Goal: Task Accomplishment & Management: Complete application form

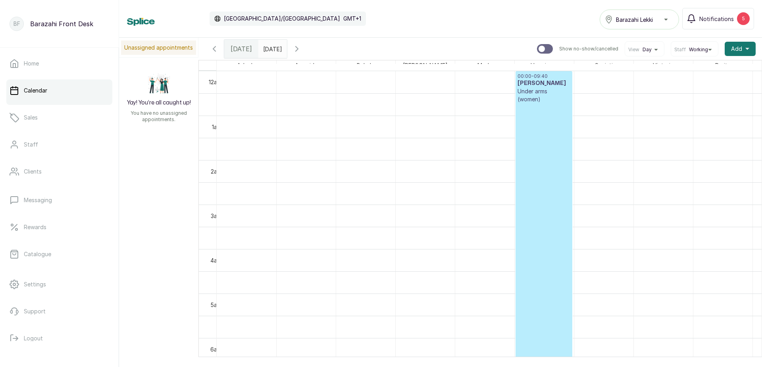
click at [571, 192] on div "00:00 - 09:40 [PERSON_NAME] Under arms (women) Confirmed" at bounding box center [544, 285] width 56 height 428
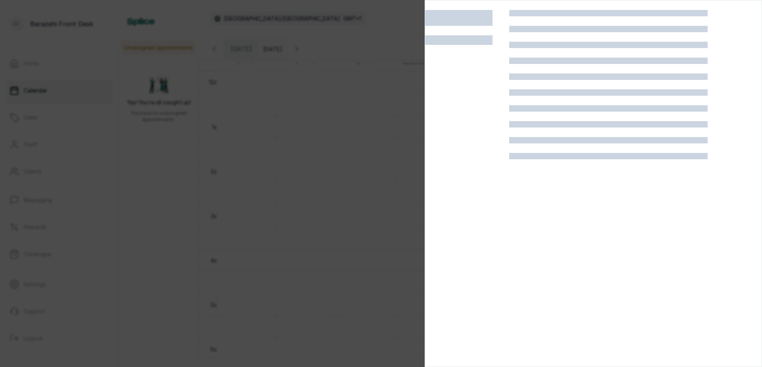
click at [563, 194] on div at bounding box center [608, 193] width 198 height 367
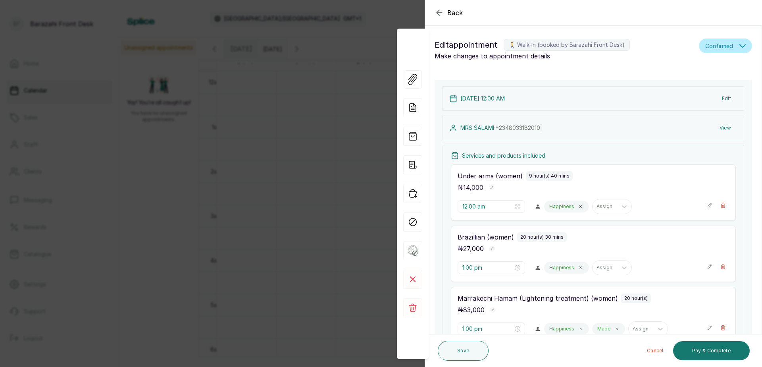
click at [441, 12] on icon "button" at bounding box center [439, 13] width 10 height 10
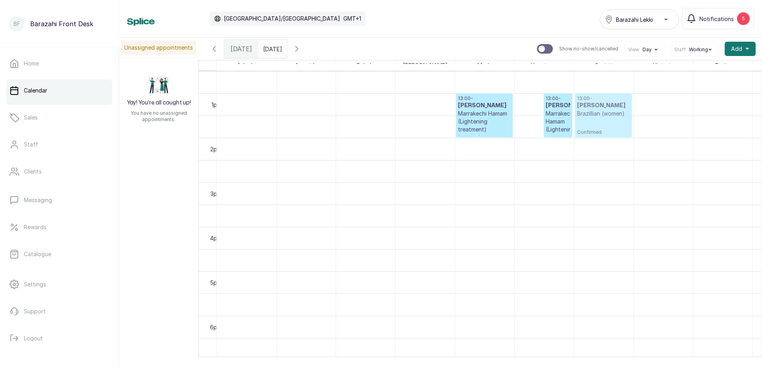
drag, startPoint x: 539, startPoint y: 116, endPoint x: 590, endPoint y: 125, distance: 51.5
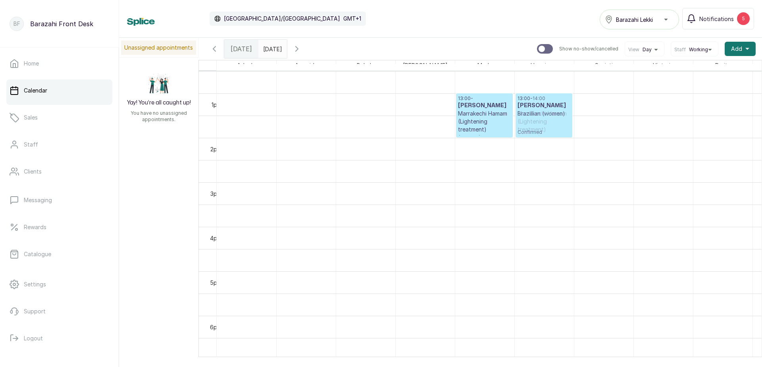
drag, startPoint x: 600, startPoint y: 120, endPoint x: 538, endPoint y: 110, distance: 62.7
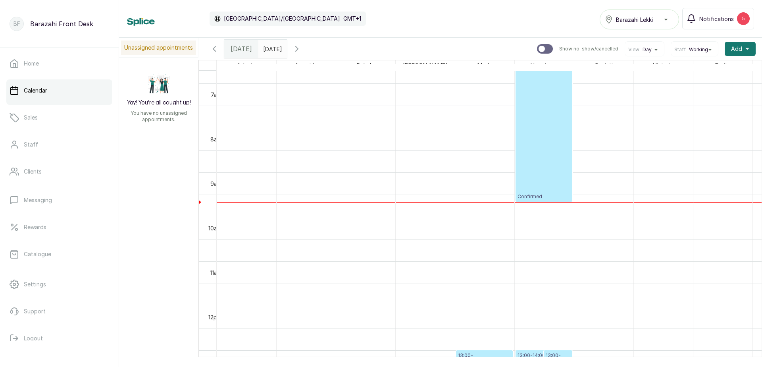
scroll to position [278, 0]
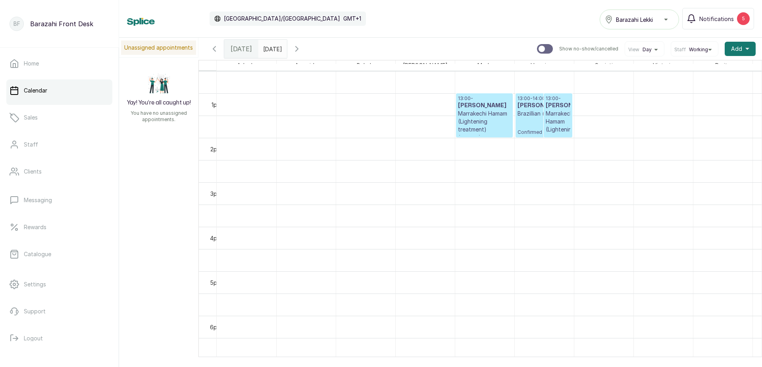
click at [486, 122] on p "Marrakechi Hamam (Lightening treatment) (women)" at bounding box center [484, 126] width 53 height 32
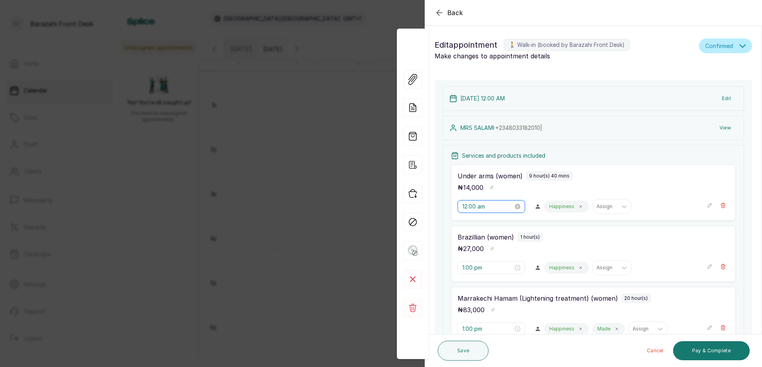
click at [467, 205] on input "12:00 am" at bounding box center [487, 206] width 51 height 9
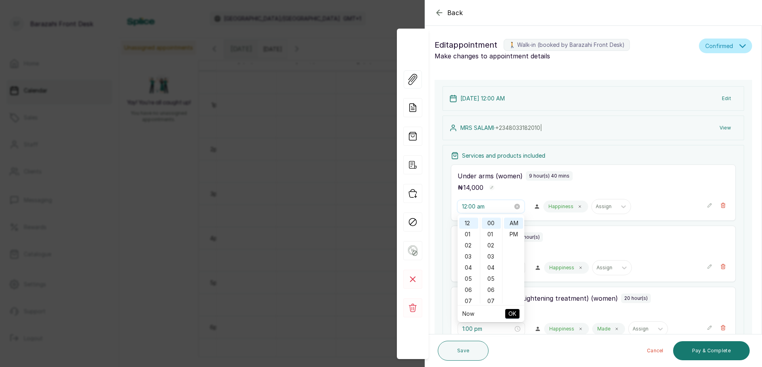
click at [465, 206] on input "12:00 am" at bounding box center [487, 206] width 51 height 9
click at [667, 181] on div "Under arms (women) 9 hour(s) 40 mins ₦ 14,000" at bounding box center [592, 181] width 271 height 21
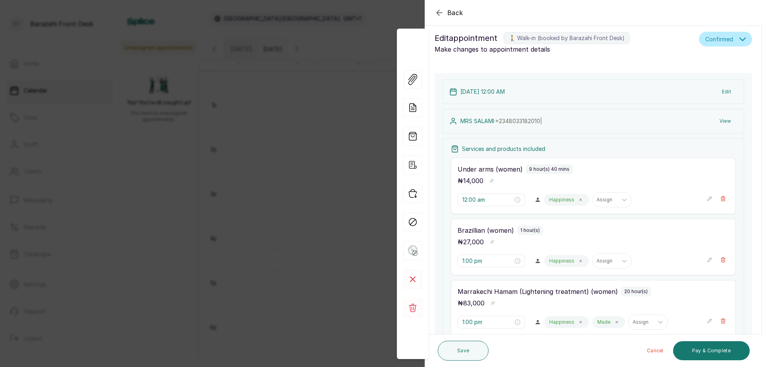
scroll to position [0, 0]
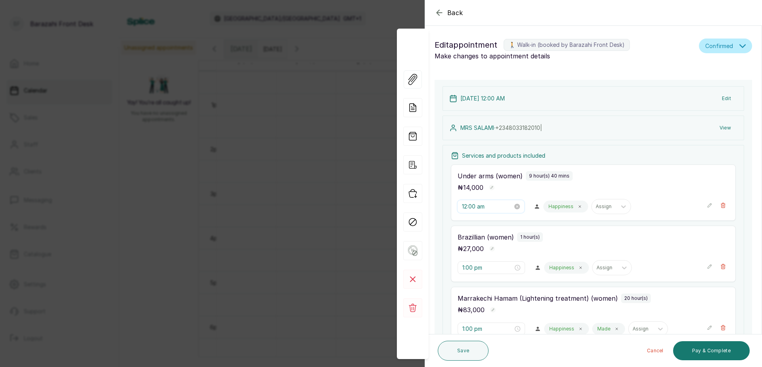
click at [464, 207] on input "12:00 am" at bounding box center [487, 206] width 51 height 9
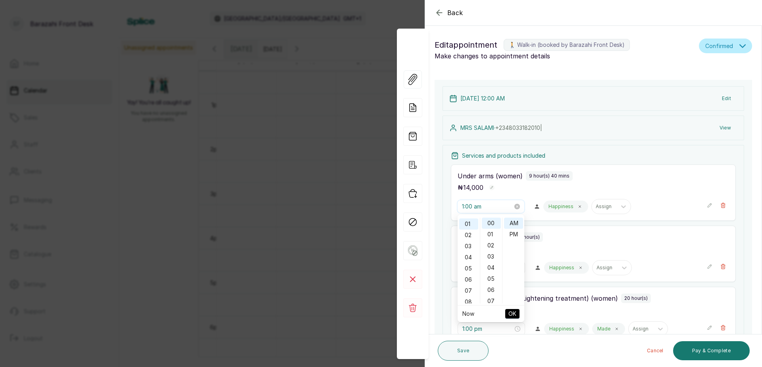
click at [469, 205] on input "1:00 am" at bounding box center [487, 206] width 51 height 9
click at [478, 205] on input "1:00 am" at bounding box center [487, 206] width 51 height 9
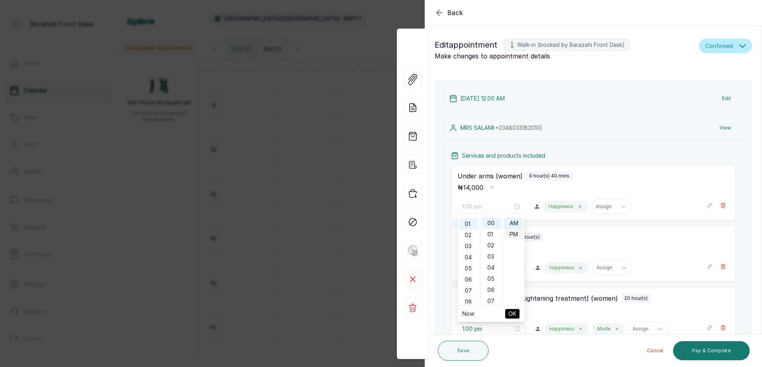
click at [513, 231] on div "PM" at bounding box center [513, 234] width 19 height 11
type input "1:00 pm"
click at [511, 310] on span "OK" at bounding box center [512, 313] width 8 height 15
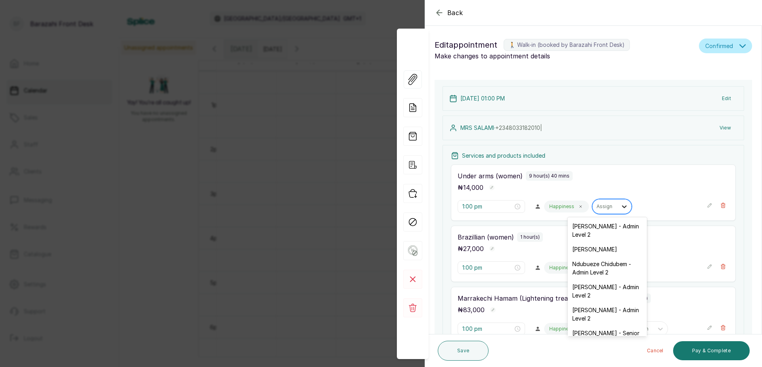
click at [620, 204] on icon at bounding box center [624, 206] width 8 height 8
click at [578, 206] on icon at bounding box center [580, 206] width 4 height 4
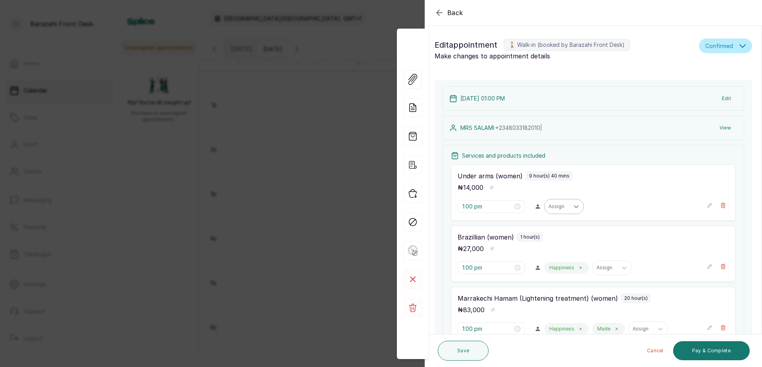
click at [574, 206] on icon at bounding box center [576, 206] width 5 height 3
type input "suc"
click at [557, 228] on div "Suciati Made - Spa Therapist" at bounding box center [560, 230] width 79 height 23
click at [580, 268] on icon at bounding box center [581, 268] width 2 height 2
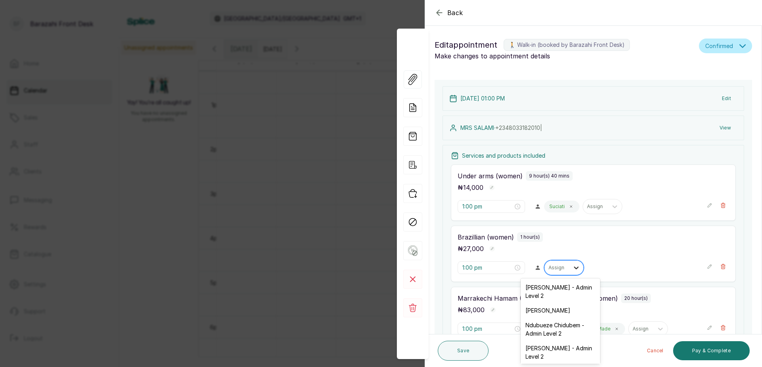
click at [572, 265] on icon at bounding box center [576, 267] width 8 height 8
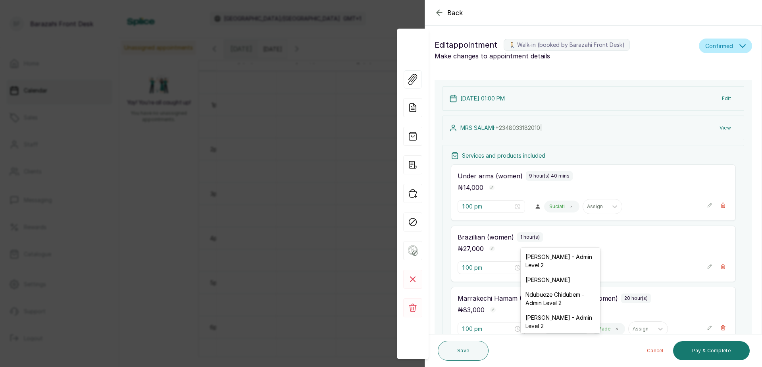
scroll to position [79, 0]
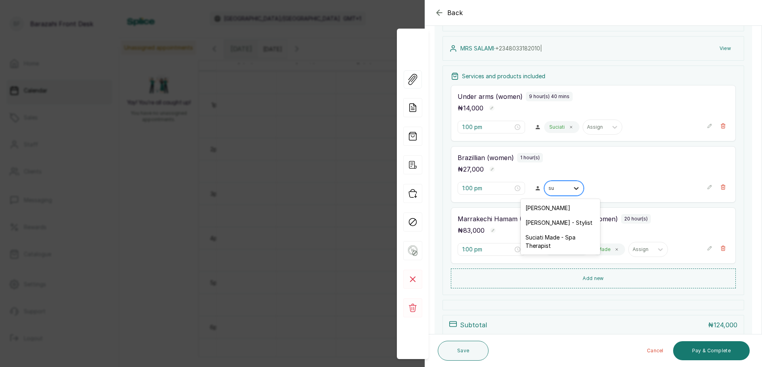
type input "suc"
click at [555, 209] on div "Suciati Made - Spa Therapist" at bounding box center [560, 211] width 79 height 23
click at [578, 249] on icon at bounding box center [580, 249] width 4 height 4
click at [567, 248] on icon at bounding box center [569, 249] width 4 height 4
click at [558, 248] on div at bounding box center [556, 249] width 17 height 7
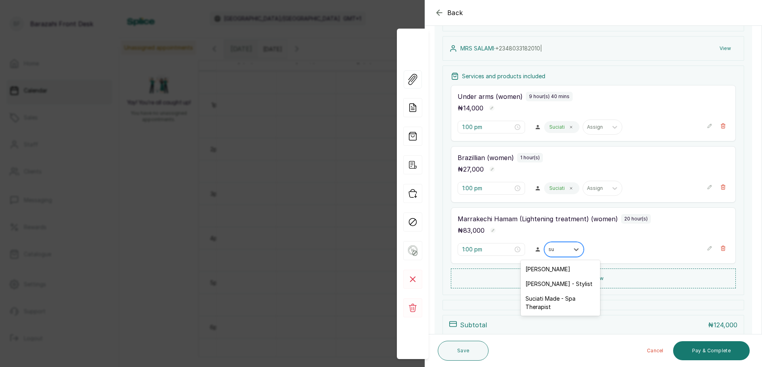
type input "suc"
click at [549, 269] on div "Suciati Made - Spa Therapist" at bounding box center [560, 272] width 79 height 23
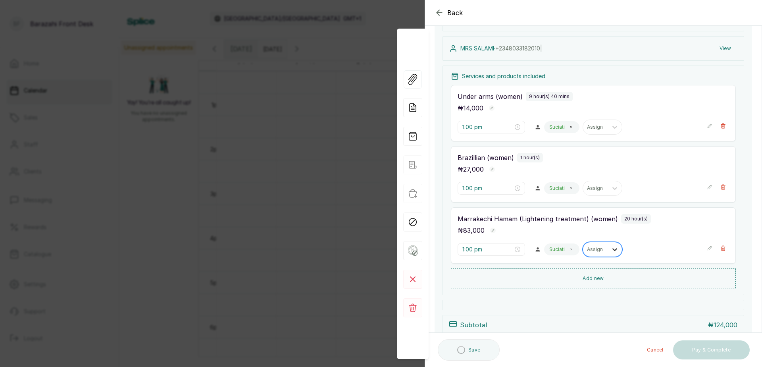
click at [611, 252] on icon at bounding box center [615, 249] width 8 height 8
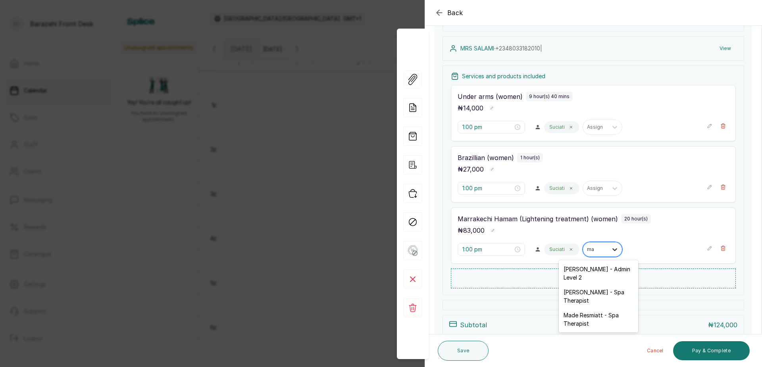
type input "m"
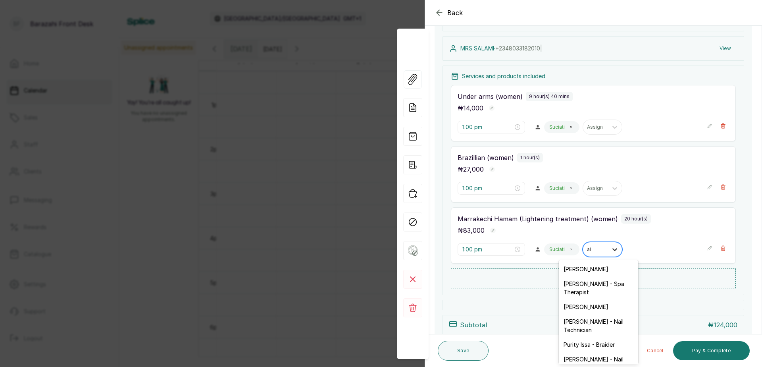
type input "ais"
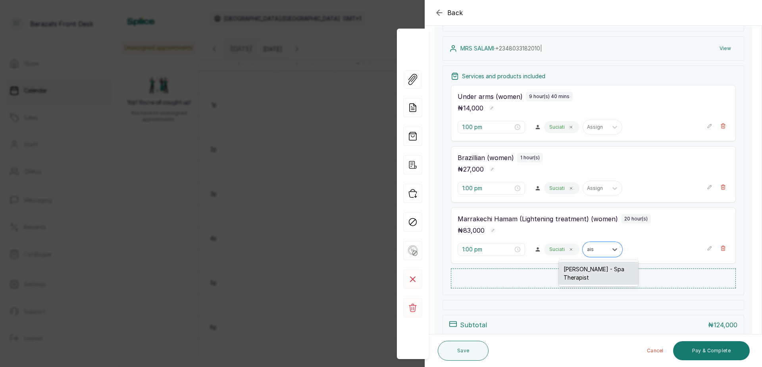
click at [584, 268] on div "[PERSON_NAME] - Spa Therapist" at bounding box center [598, 272] width 79 height 23
click at [465, 128] on input "1:00 pm" at bounding box center [487, 127] width 51 height 9
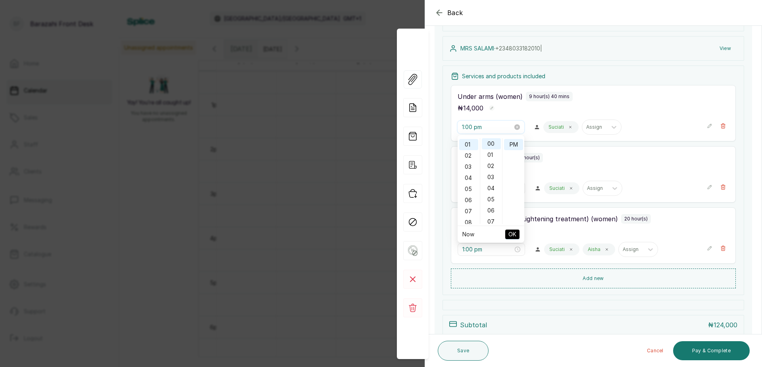
click at [465, 128] on input "1:00 pm" at bounding box center [487, 127] width 51 height 9
click at [464, 152] on div "02" at bounding box center [468, 155] width 19 height 11
click at [490, 197] on div "30" at bounding box center [491, 199] width 19 height 11
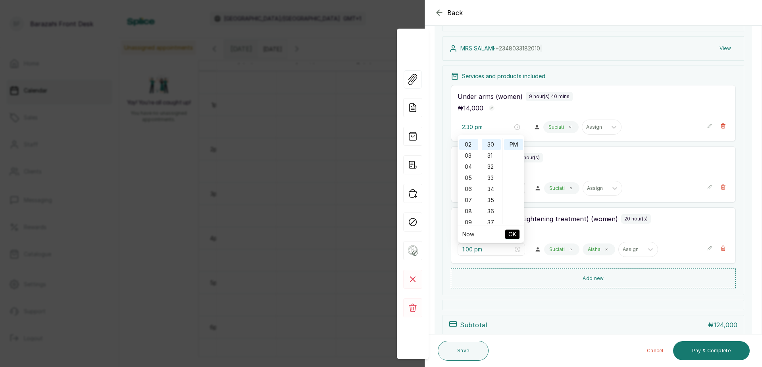
click at [511, 229] on span "OK" at bounding box center [512, 234] width 8 height 15
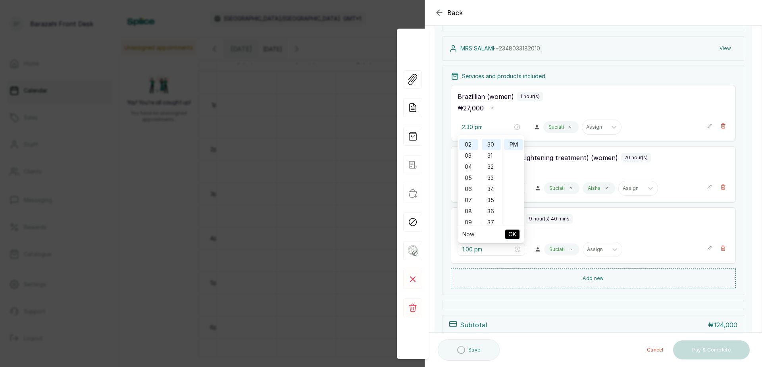
type input "1:00 pm"
type input "2:30 pm"
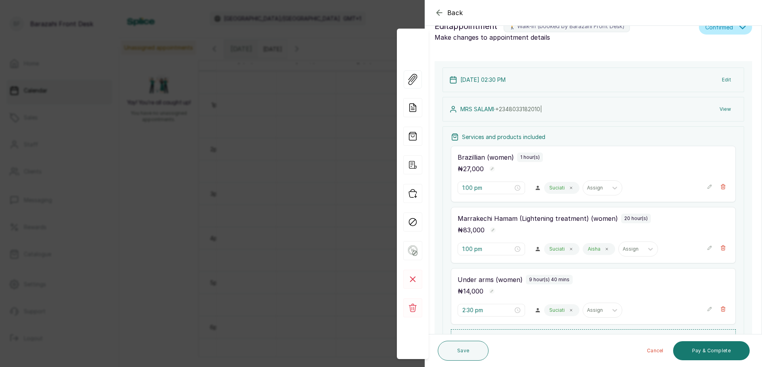
scroll to position [0, 0]
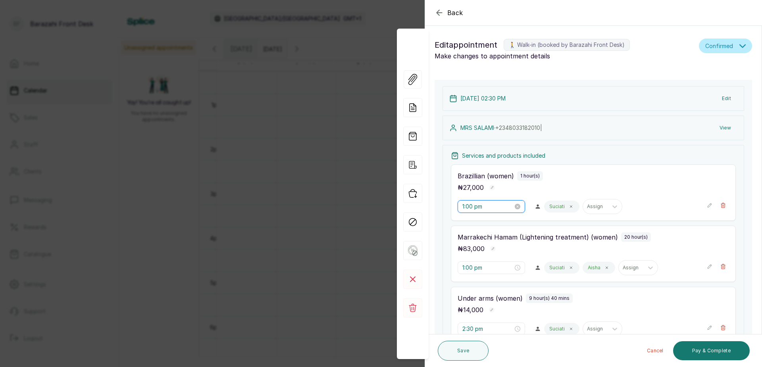
click at [464, 206] on input "1:00 pm" at bounding box center [487, 206] width 51 height 9
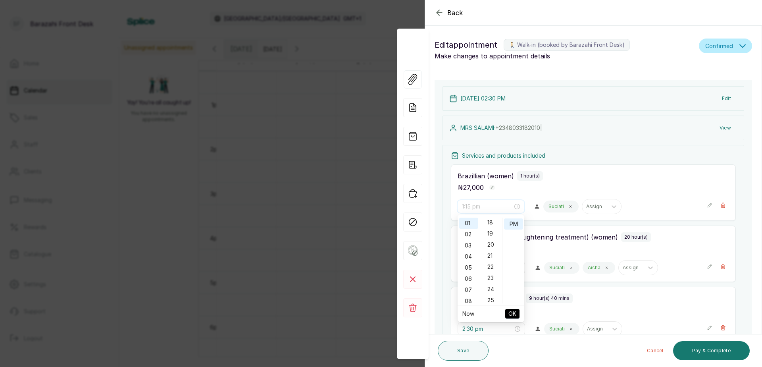
scroll to position [238, 0]
click at [467, 236] on div "02" at bounding box center [468, 234] width 19 height 11
click at [490, 224] on div "50" at bounding box center [491, 222] width 19 height 11
click at [508, 225] on div "PM" at bounding box center [513, 223] width 19 height 11
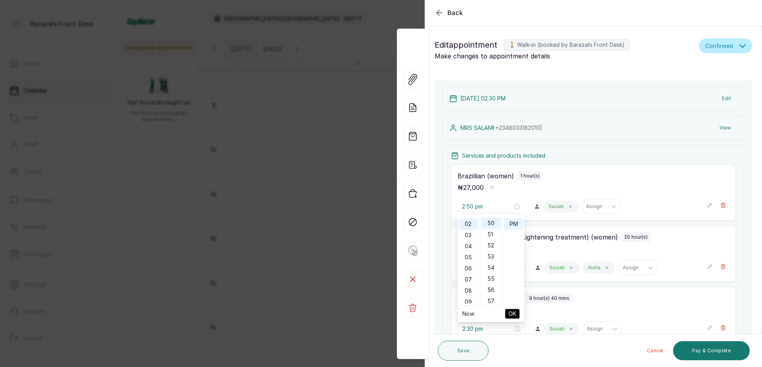
click at [508, 312] on span "OK" at bounding box center [512, 313] width 8 height 15
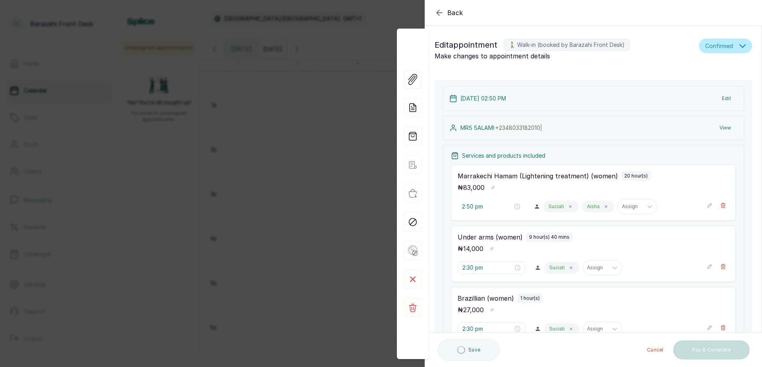
type input "1:00 pm"
type input "2:30 pm"
type input "2:50 pm"
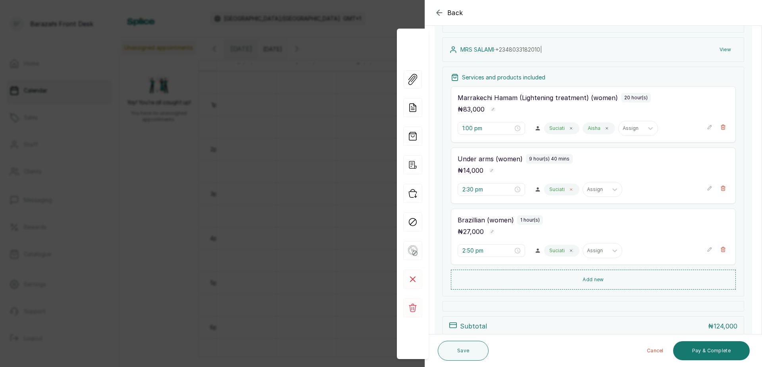
scroll to position [119, 0]
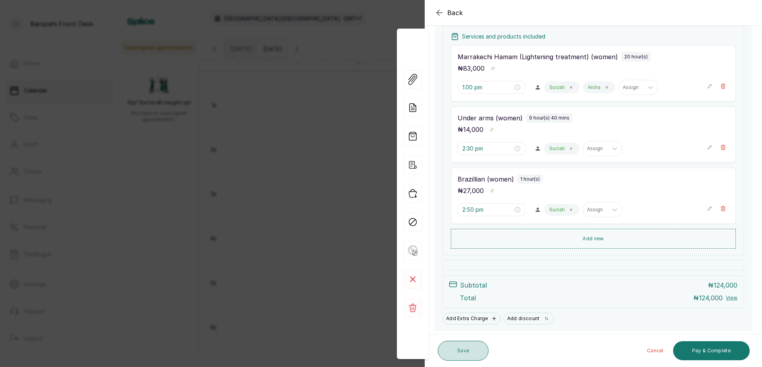
click at [463, 355] on button "Save" at bounding box center [463, 350] width 51 height 20
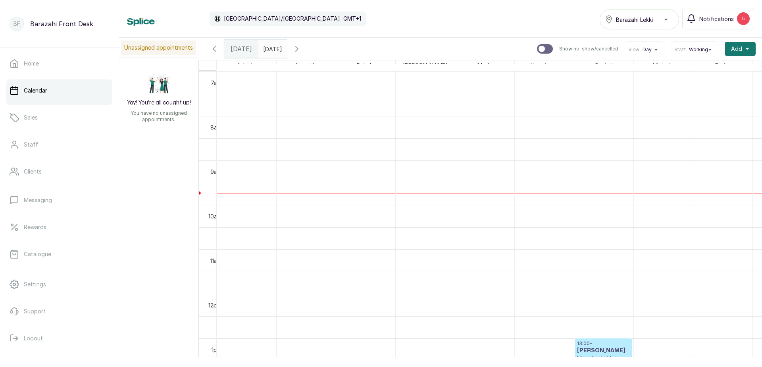
scroll to position [372, 0]
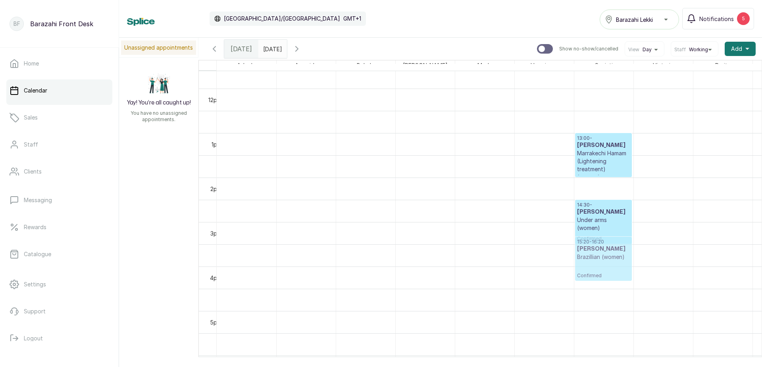
drag, startPoint x: 614, startPoint y: 234, endPoint x: 615, endPoint y: 253, distance: 18.7
click at [615, 253] on div "14:30 - [PERSON_NAME] Under arms (women) Confirmed 14:50 - 15:50 [PERSON_NAME] …" at bounding box center [603, 88] width 59 height 1066
drag, startPoint x: 617, startPoint y: 261, endPoint x: 607, endPoint y: 271, distance: 14.0
click at [606, 273] on div "14:30 - [PERSON_NAME] Under arms (women) Confirmed 15:20 - 16:20 [PERSON_NAME] …" at bounding box center [603, 88] width 59 height 1066
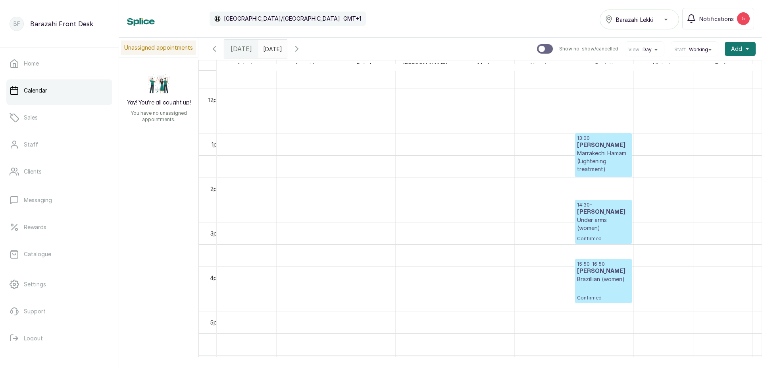
click at [611, 264] on div "13:00 - [PERSON_NAME] Marrakechi Hamam (Lightening treatment) (women) Confirmed…" at bounding box center [603, 88] width 59 height 1066
drag, startPoint x: 616, startPoint y: 250, endPoint x: 615, endPoint y: 266, distance: 16.3
drag, startPoint x: 607, startPoint y: 265, endPoint x: 607, endPoint y: 253, distance: 12.3
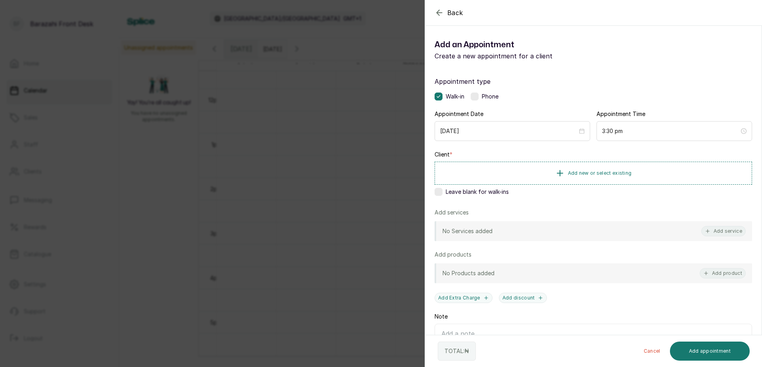
drag, startPoint x: 436, startPoint y: 12, endPoint x: 428, endPoint y: 21, distance: 12.4
click at [436, 11] on icon "button" at bounding box center [439, 13] width 10 height 10
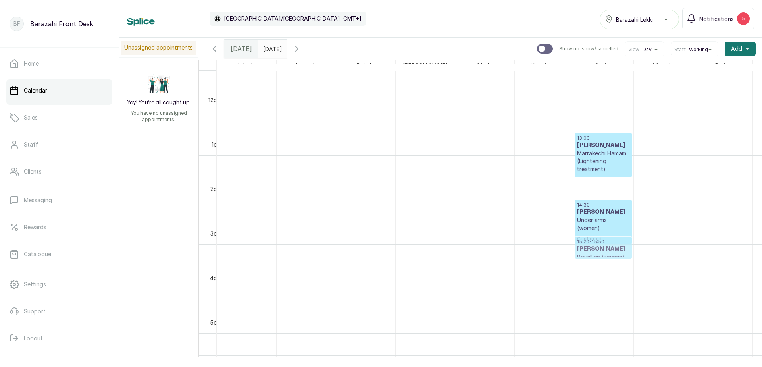
drag, startPoint x: 599, startPoint y: 266, endPoint x: 601, endPoint y: 247, distance: 18.8
click at [601, 247] on div "13:00 - [PERSON_NAME] Marrakechi Hamam (Lightening treatment) (women) Confirmed…" at bounding box center [603, 88] width 59 height 1066
drag, startPoint x: 611, startPoint y: 251, endPoint x: 607, endPoint y: 267, distance: 16.7
click at [607, 267] on div "14:30 - [PERSON_NAME] Under arms (women) Confirmed 15:20 - 15:50 [PERSON_NAME] …" at bounding box center [603, 88] width 59 height 1066
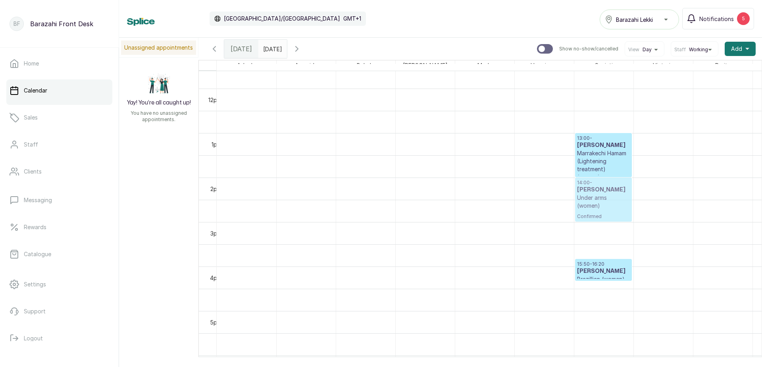
drag, startPoint x: 610, startPoint y: 226, endPoint x: 609, endPoint y: 207, distance: 19.5
click at [609, 207] on div "13:00 - [PERSON_NAME] Marrakechi Hamam (Lightening treatment) (women) Confirmed…" at bounding box center [603, 88] width 59 height 1066
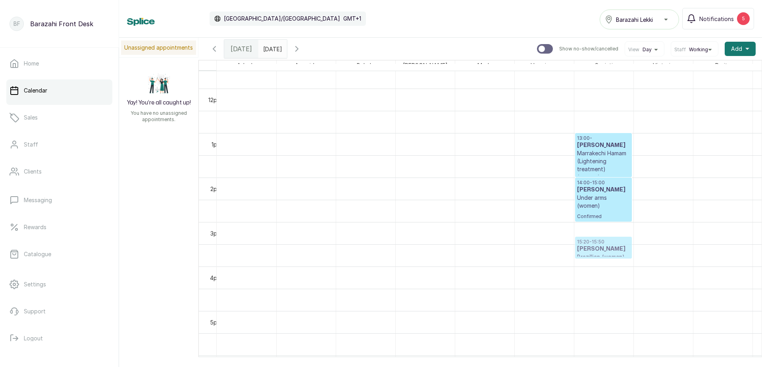
drag, startPoint x: 617, startPoint y: 274, endPoint x: 610, endPoint y: 245, distance: 29.7
click at [610, 245] on div "13:00 - [PERSON_NAME] Marrakechi Hamam (Lightening treatment) (women) Confirmed…" at bounding box center [603, 88] width 59 height 1066
drag, startPoint x: 609, startPoint y: 245, endPoint x: 609, endPoint y: 236, distance: 8.7
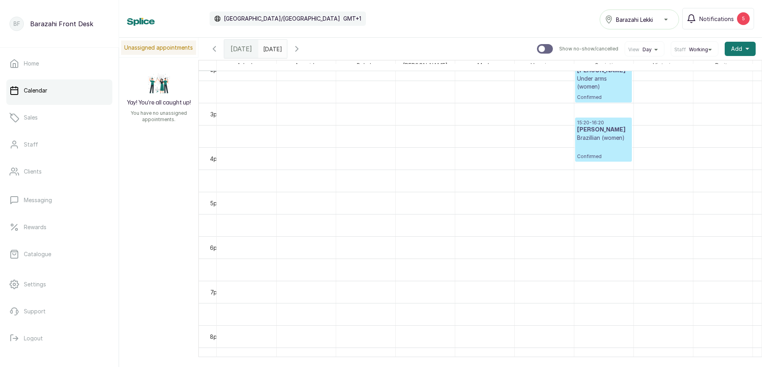
scroll to position [635, 0]
click at [614, 112] on h3 "[PERSON_NAME]" at bounding box center [617, 114] width 25 height 8
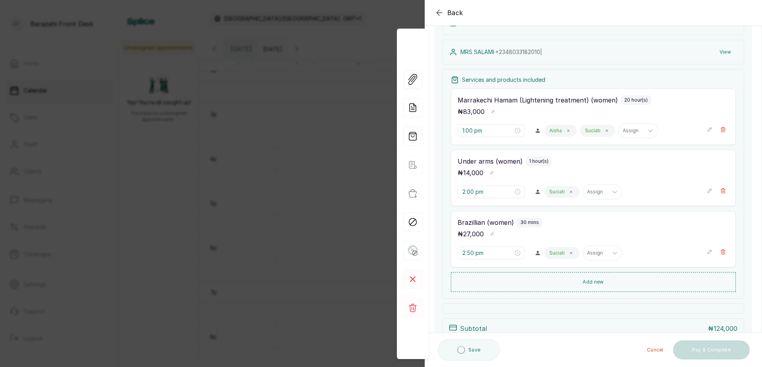
scroll to position [79, 0]
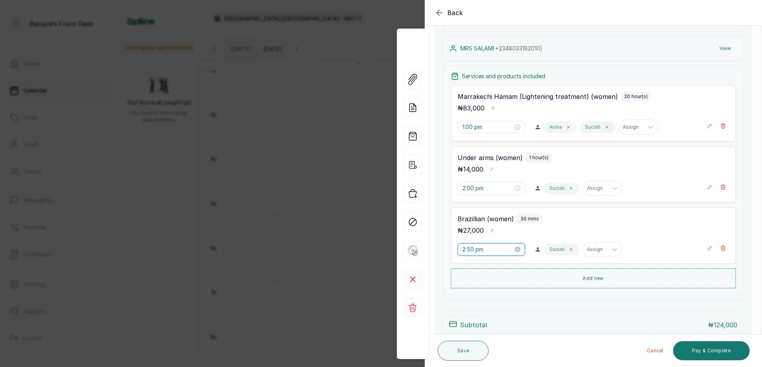
click at [470, 249] on input "2:50 pm" at bounding box center [487, 249] width 51 height 9
type input "2:50 pm"
click at [438, 17] on icon "button" at bounding box center [439, 13] width 10 height 10
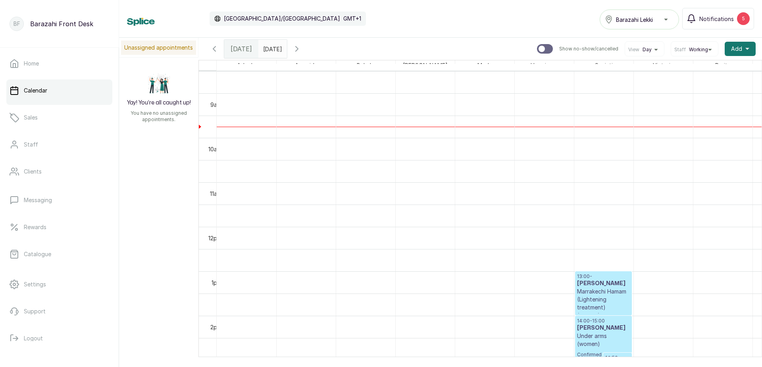
scroll to position [397, 0]
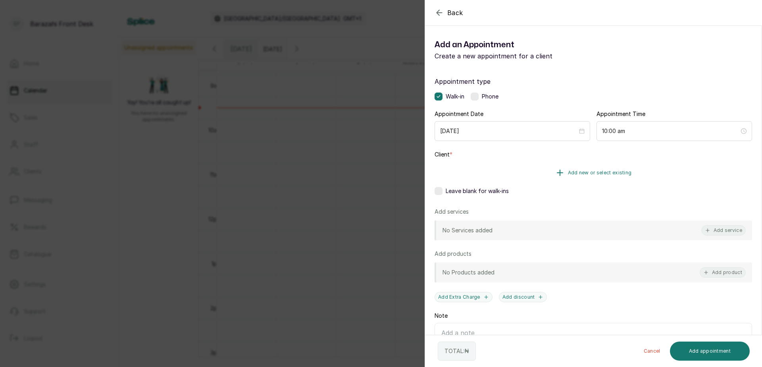
click at [602, 173] on span "Add new or select existing" at bounding box center [600, 172] width 64 height 6
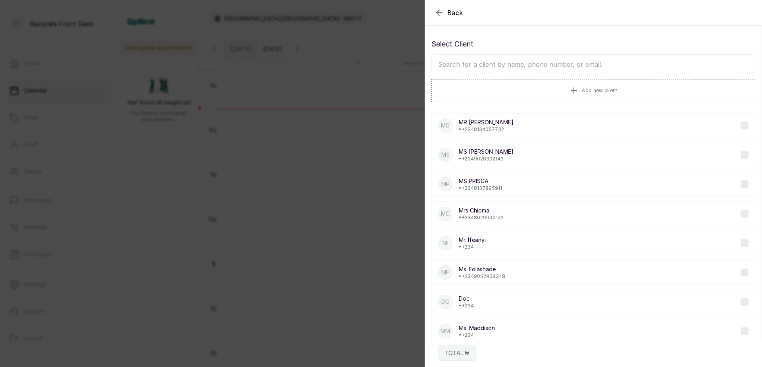
click at [529, 65] on input "text" at bounding box center [593, 64] width 324 height 20
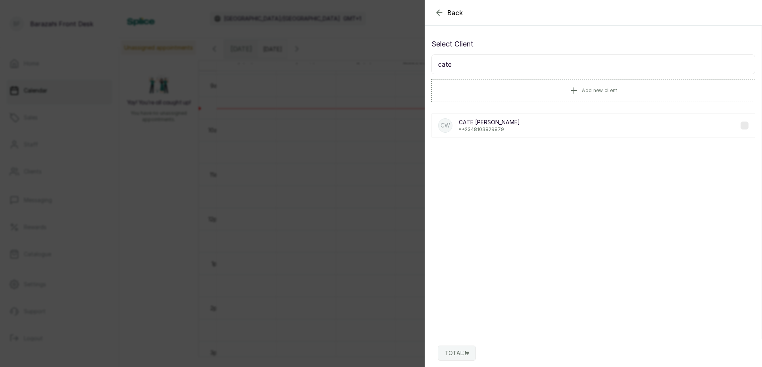
type input "cate"
click at [478, 121] on p "[PERSON_NAME]" at bounding box center [489, 122] width 61 height 8
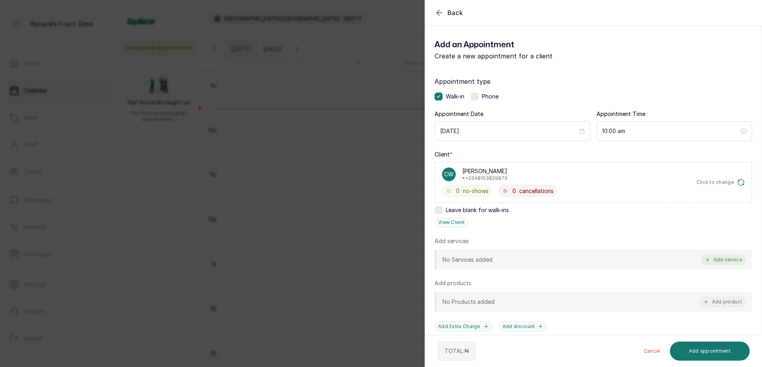
click at [717, 258] on button "Add service" at bounding box center [723, 259] width 44 height 10
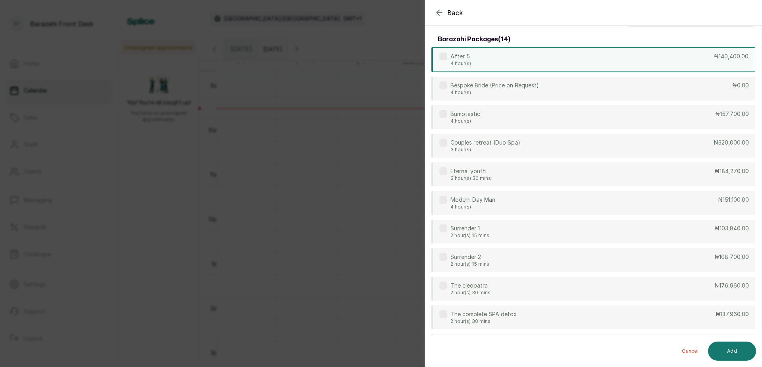
scroll to position [0, 0]
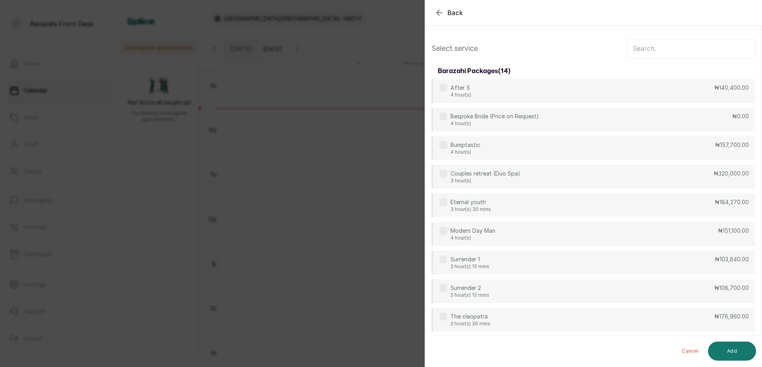
click at [696, 46] on input "text" at bounding box center [690, 48] width 129 height 20
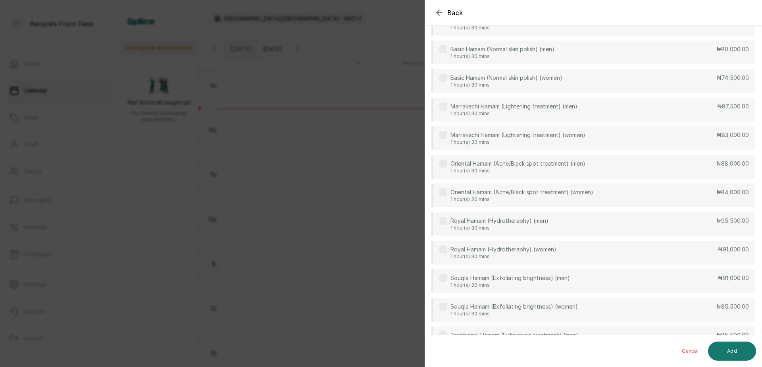
scroll to position [226, 0]
type input "ham"
click at [591, 113] on div "Basic Hamam (Normal skin polish) (women) 1 hour(s) 30 mins ₦74,500.00" at bounding box center [593, 109] width 324 height 25
click at [723, 348] on button "Add" at bounding box center [732, 350] width 48 height 19
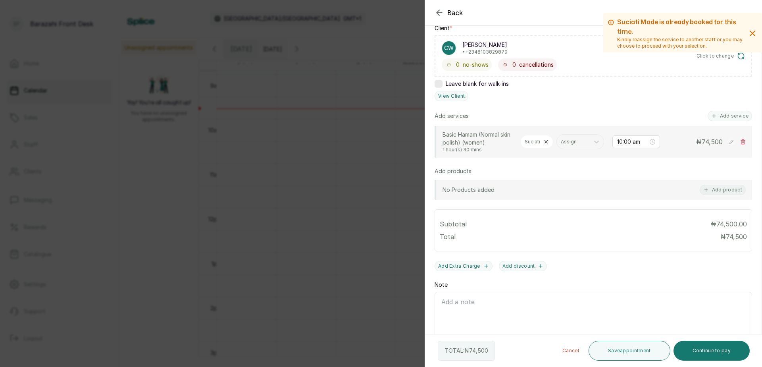
scroll to position [158, 0]
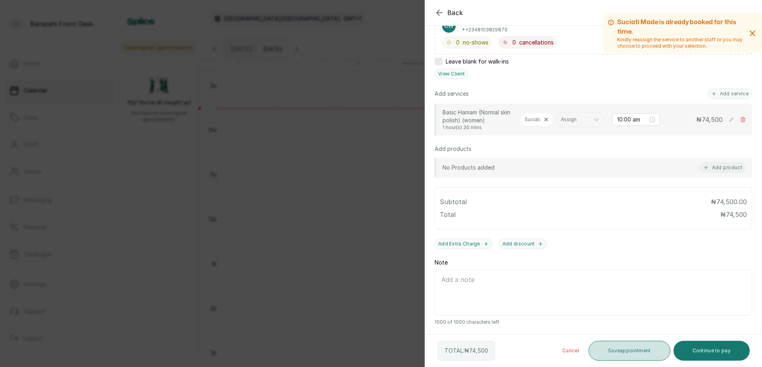
click at [609, 350] on button "Save appointment" at bounding box center [629, 350] width 82 height 20
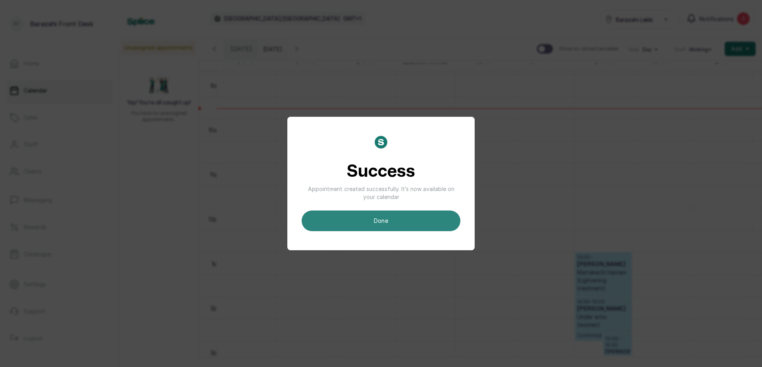
click at [385, 220] on button "done" at bounding box center [381, 220] width 159 height 21
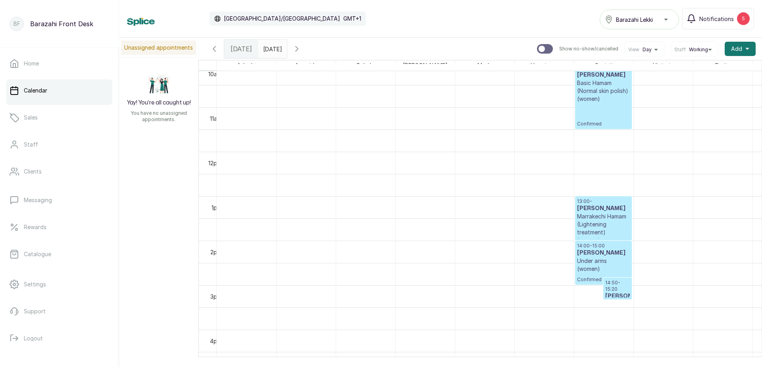
scroll to position [595, 0]
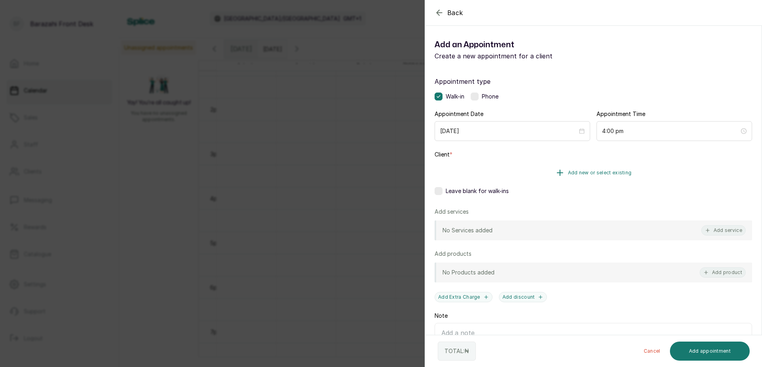
click at [601, 173] on span "Add new or select existing" at bounding box center [600, 172] width 64 height 6
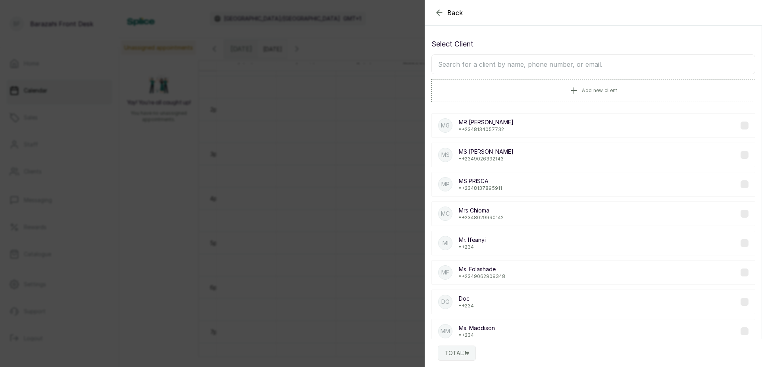
click at [553, 64] on input "text" at bounding box center [593, 64] width 324 height 20
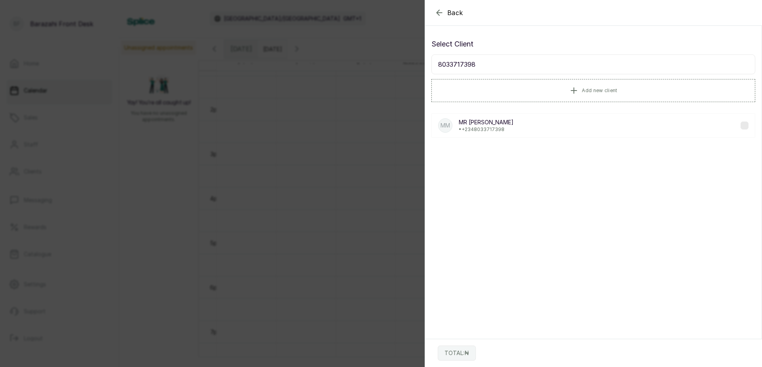
type input "8033717398"
click at [478, 127] on p "• [PHONE_NUMBER]" at bounding box center [486, 129] width 55 height 6
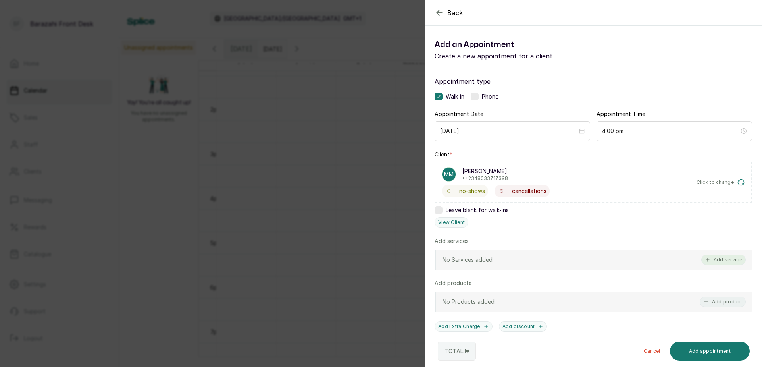
click at [720, 261] on button "Add service" at bounding box center [723, 259] width 44 height 10
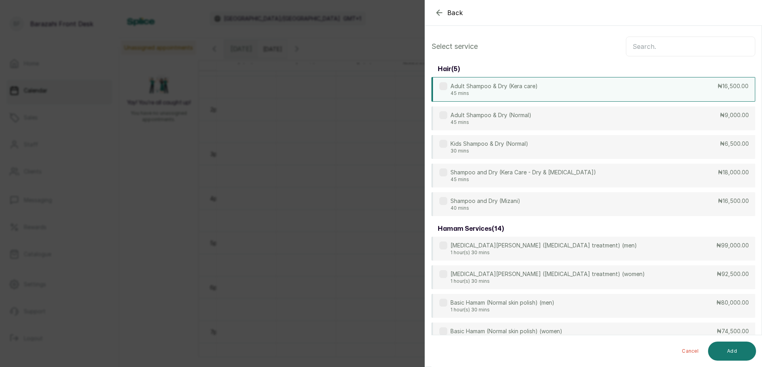
scroll to position [0, 0]
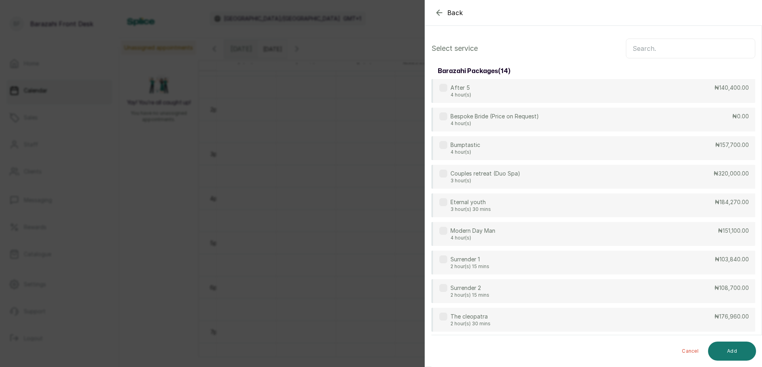
click at [678, 46] on input "text" at bounding box center [690, 48] width 129 height 20
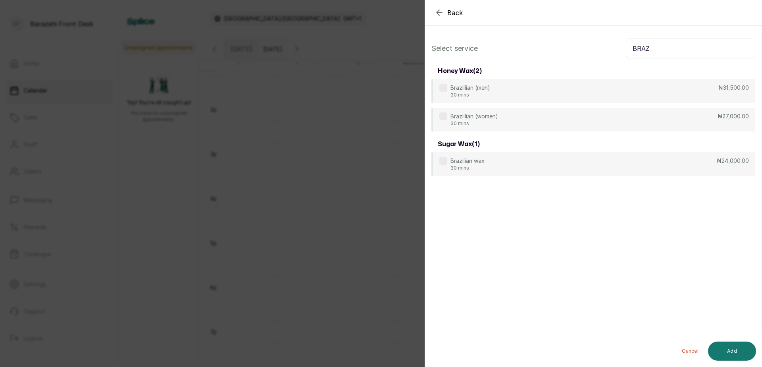
type input "BRAZ"
click at [626, 93] on div "Brazillian (men) 30 mins ₦31,500.00" at bounding box center [593, 91] width 324 height 24
click at [718, 350] on button "Add" at bounding box center [732, 350] width 48 height 19
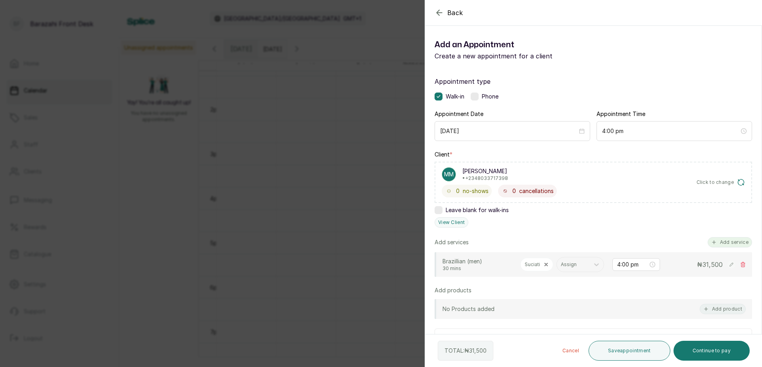
click at [722, 242] on button "Add service" at bounding box center [729, 242] width 44 height 10
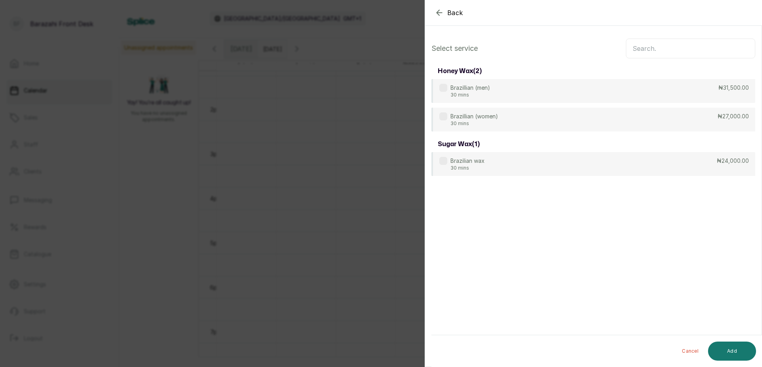
click at [655, 50] on input "text" at bounding box center [690, 48] width 129 height 20
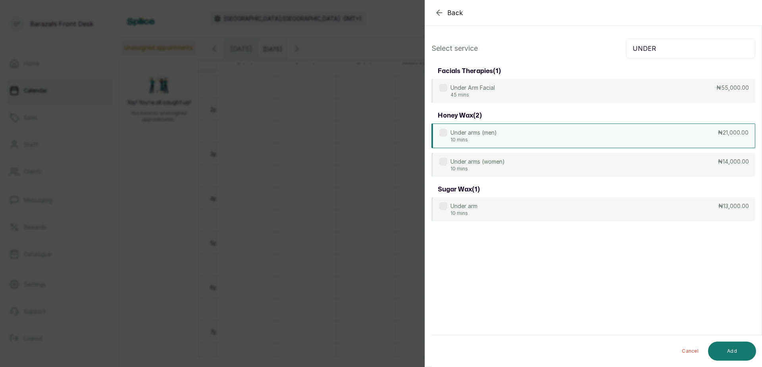
type input "UNDER"
click at [589, 143] on div "Under arms (men) 10 mins ₦21,000.00" at bounding box center [593, 135] width 324 height 25
click at [725, 351] on button "Add" at bounding box center [732, 350] width 48 height 19
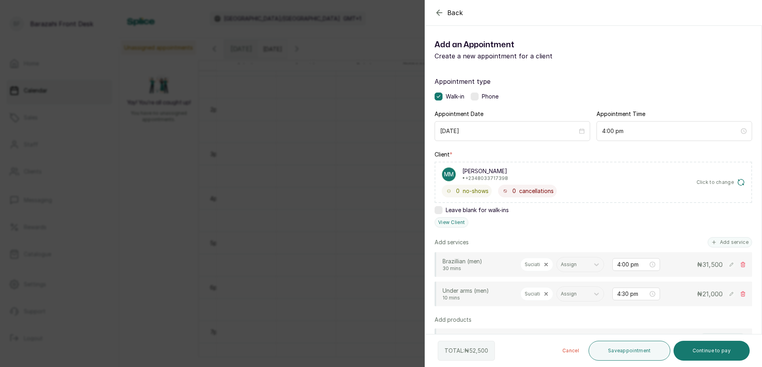
scroll to position [204, 0]
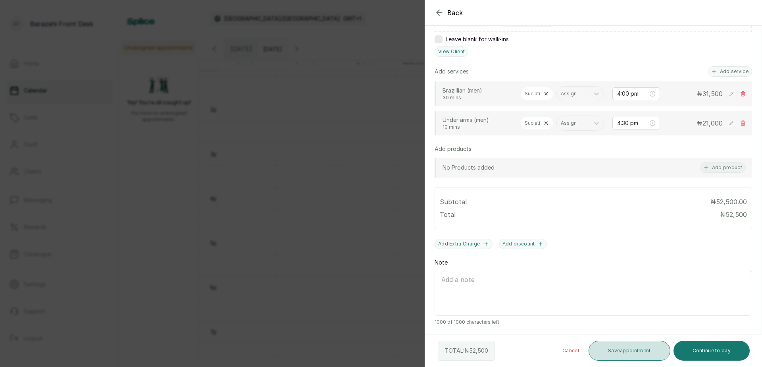
click at [615, 346] on button "Save appointment" at bounding box center [629, 350] width 82 height 20
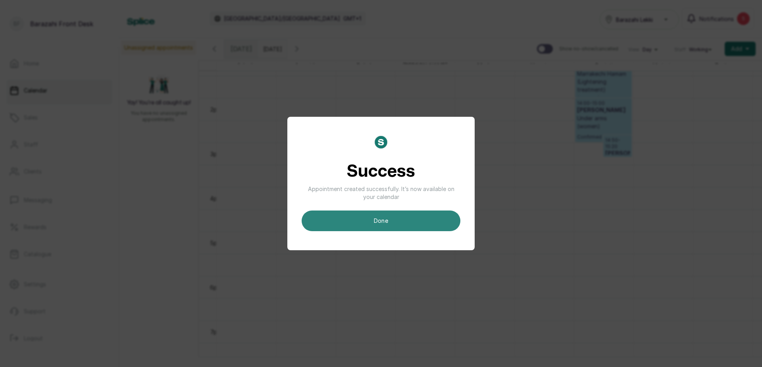
click at [440, 215] on button "done" at bounding box center [381, 220] width 159 height 21
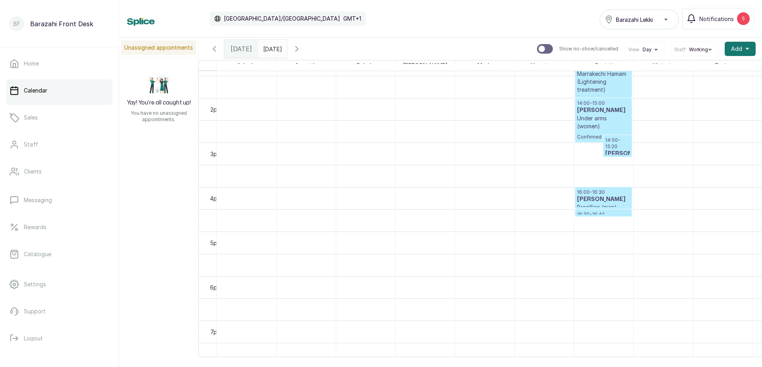
scroll to position [555, 0]
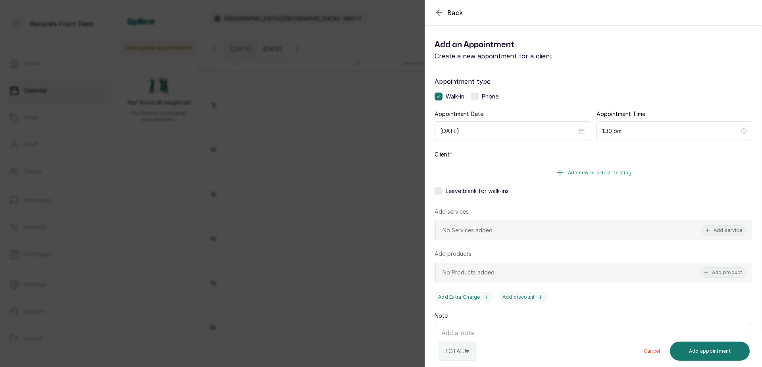
click at [599, 171] on span "Add new or select existing" at bounding box center [600, 172] width 64 height 6
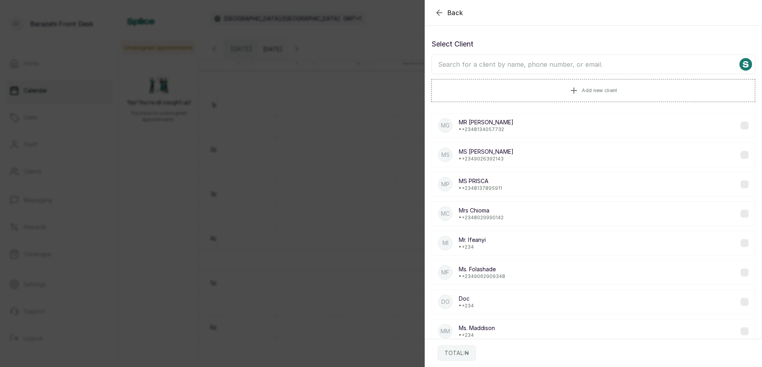
click at [512, 65] on input "text" at bounding box center [593, 64] width 324 height 20
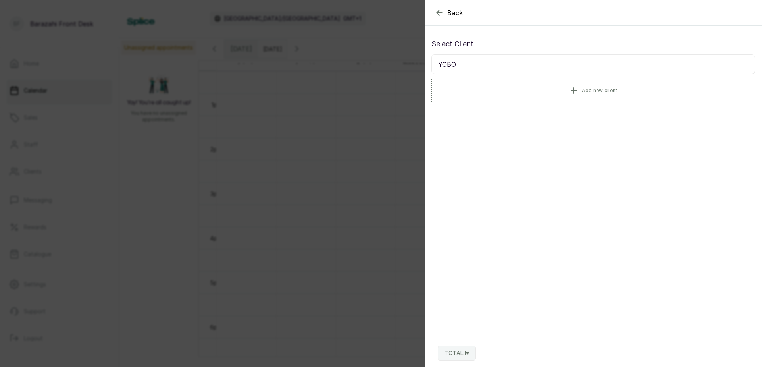
click at [467, 64] on input "YOBO" at bounding box center [593, 64] width 324 height 20
type input "[PERSON_NAME]"
click at [582, 89] on span "Add new client" at bounding box center [599, 90] width 35 height 6
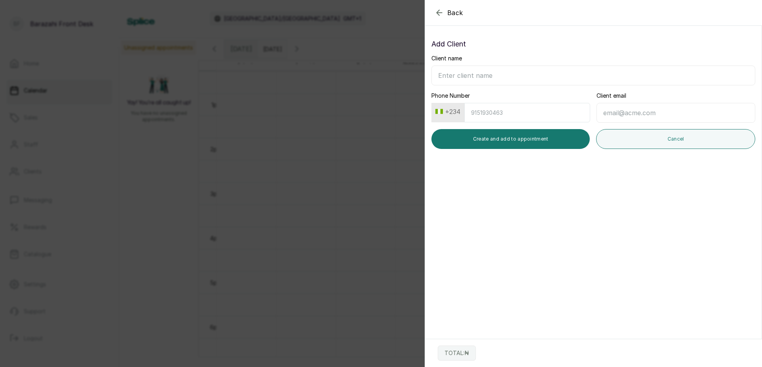
click at [574, 81] on input "Client name" at bounding box center [593, 75] width 324 height 20
type input "[PERSON_NAME]"
click at [527, 115] on input "Phone Number" at bounding box center [527, 112] width 126 height 19
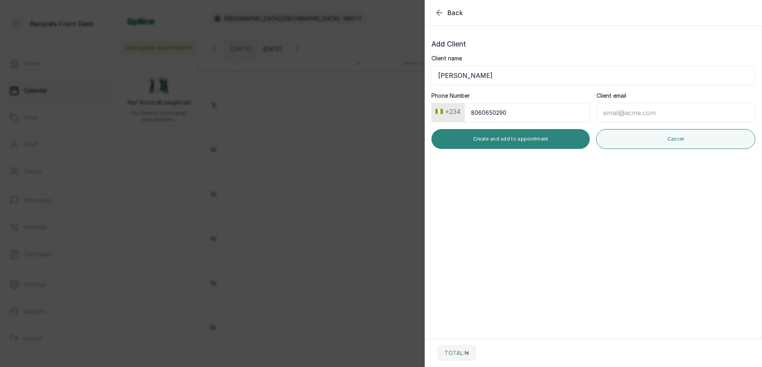
type input "8060650290"
click at [494, 142] on button "Create and add to appointment" at bounding box center [510, 139] width 158 height 20
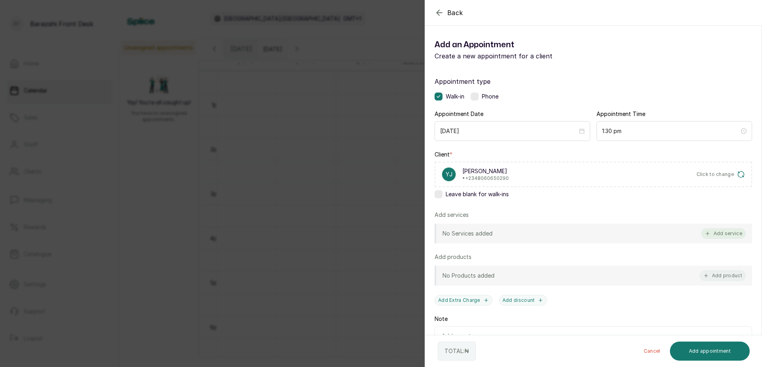
click at [719, 233] on button "Add service" at bounding box center [723, 233] width 44 height 10
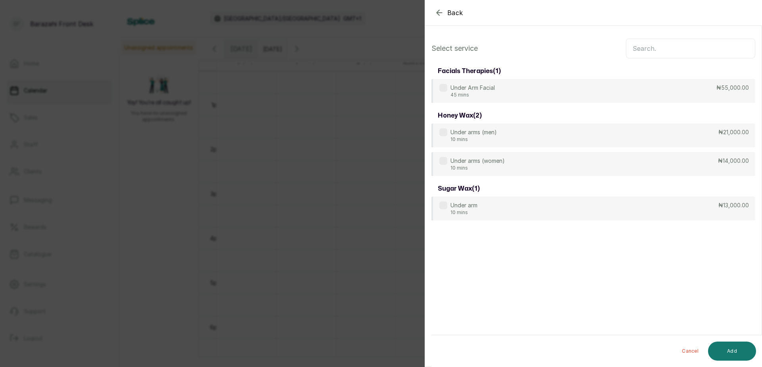
click at [664, 50] on input "text" at bounding box center [690, 48] width 129 height 20
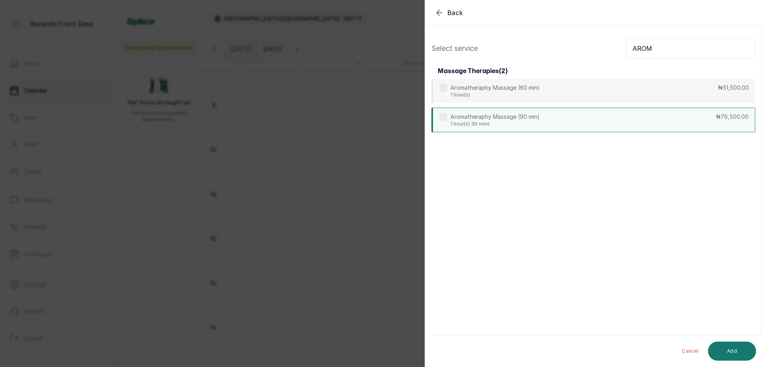
type input "AROM"
click at [690, 124] on div "Aromatheraphy Massage (90 min) 1 hour(s) 30 mins ₦76,500.00" at bounding box center [593, 120] width 324 height 25
click at [726, 352] on button "Add" at bounding box center [732, 350] width 48 height 19
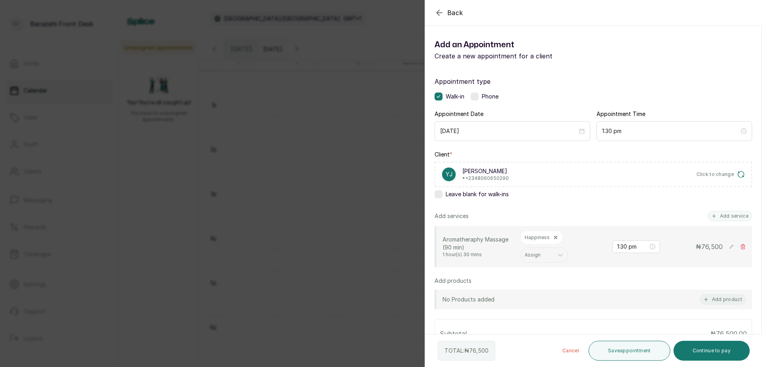
click at [634, 354] on button "Save appointment" at bounding box center [629, 350] width 82 height 20
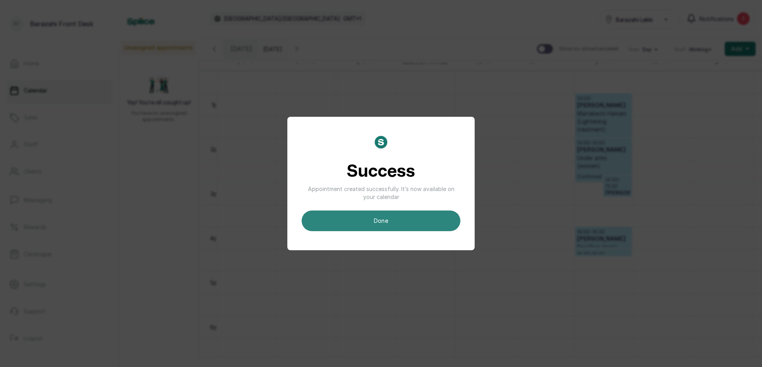
click at [377, 224] on button "done" at bounding box center [381, 220] width 159 height 21
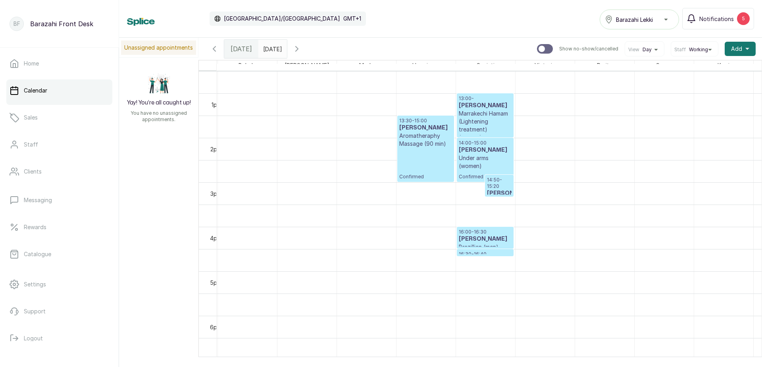
scroll to position [0, 128]
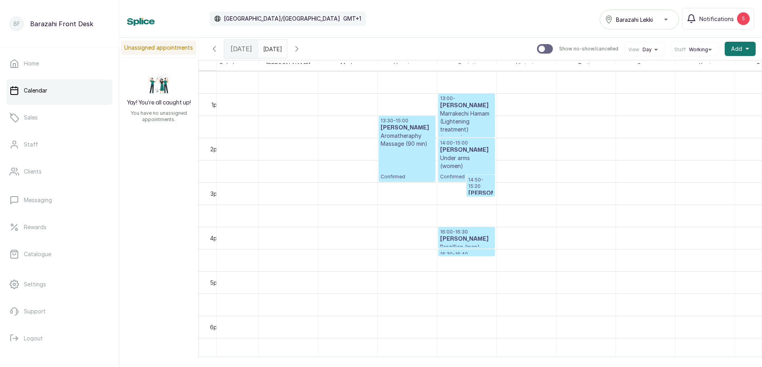
click at [403, 173] on div "13:30 - 15:00 [PERSON_NAME] Massage (90 min) Confirmed" at bounding box center [407, 49] width 59 height 1066
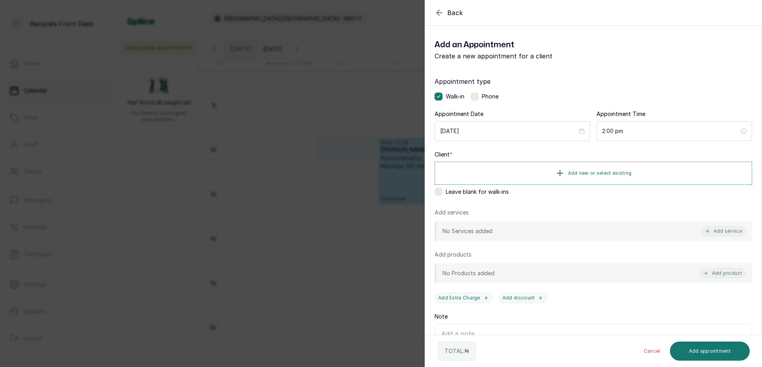
click at [446, 11] on button "Back" at bounding box center [448, 13] width 29 height 10
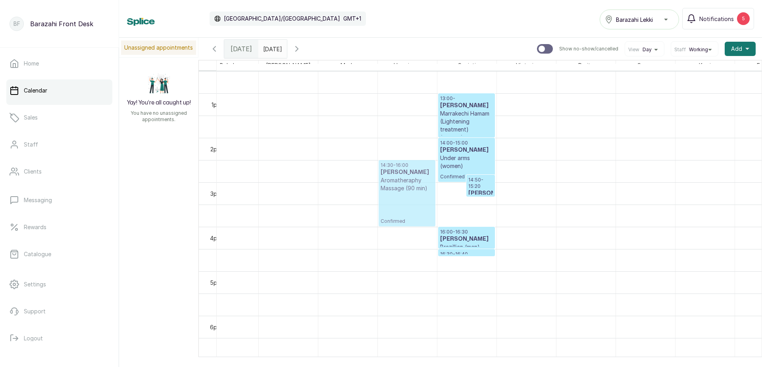
drag, startPoint x: 419, startPoint y: 172, endPoint x: 415, endPoint y: 192, distance: 20.2
click at [415, 192] on div "14:00 - 15:30 [PERSON_NAME] Massage (90 min) Confirmed 14:30 - 16:00 [PERSON_NA…" at bounding box center [407, 49] width 59 height 1066
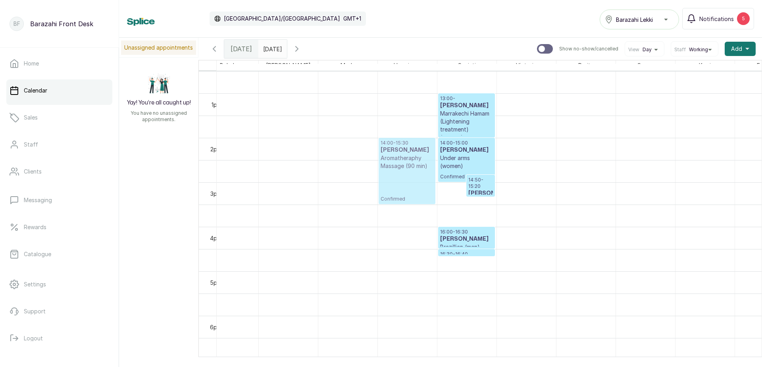
drag, startPoint x: 412, startPoint y: 180, endPoint x: 416, endPoint y: 165, distance: 15.3
click at [416, 165] on div "14:30 - 16:00 [PERSON_NAME] Massage (90 min) Confirmed 14:00 - 15:30 [PERSON_NA…" at bounding box center [407, 49] width 59 height 1066
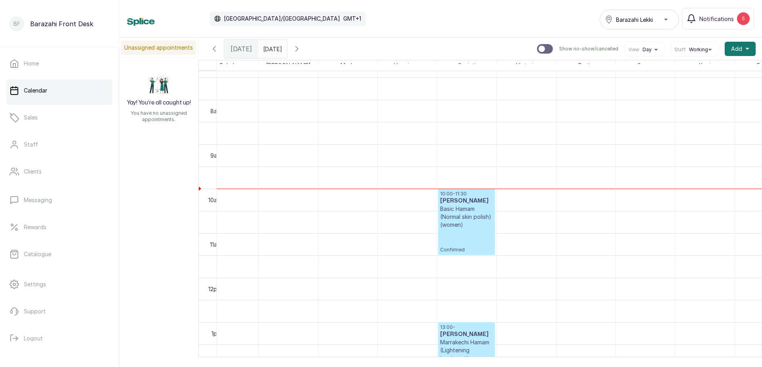
scroll to position [317, 137]
